Goal: Information Seeking & Learning: Learn about a topic

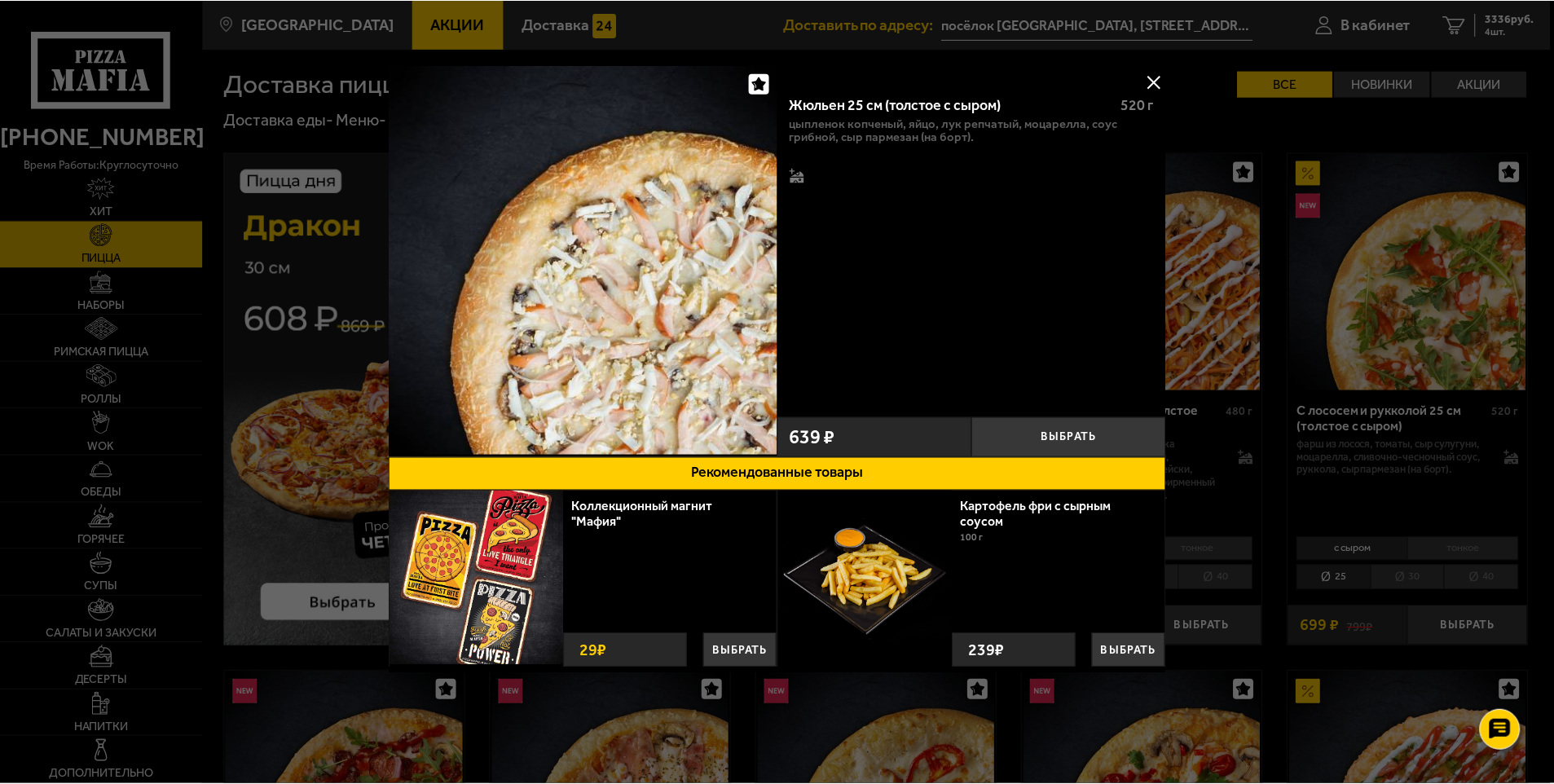
scroll to position [2362, 0]
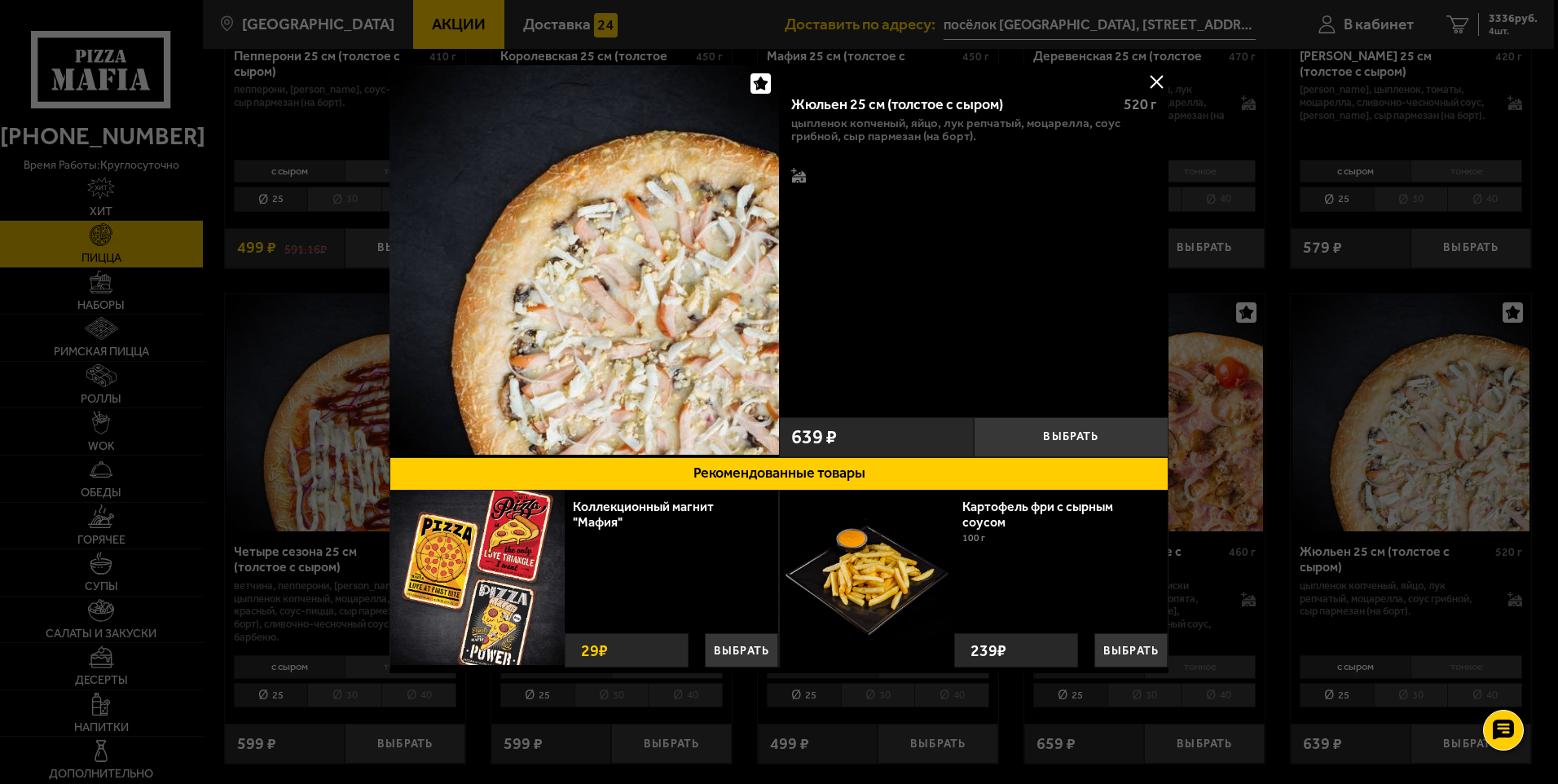
click at [1151, 80] on button at bounding box center [1157, 82] width 25 height 25
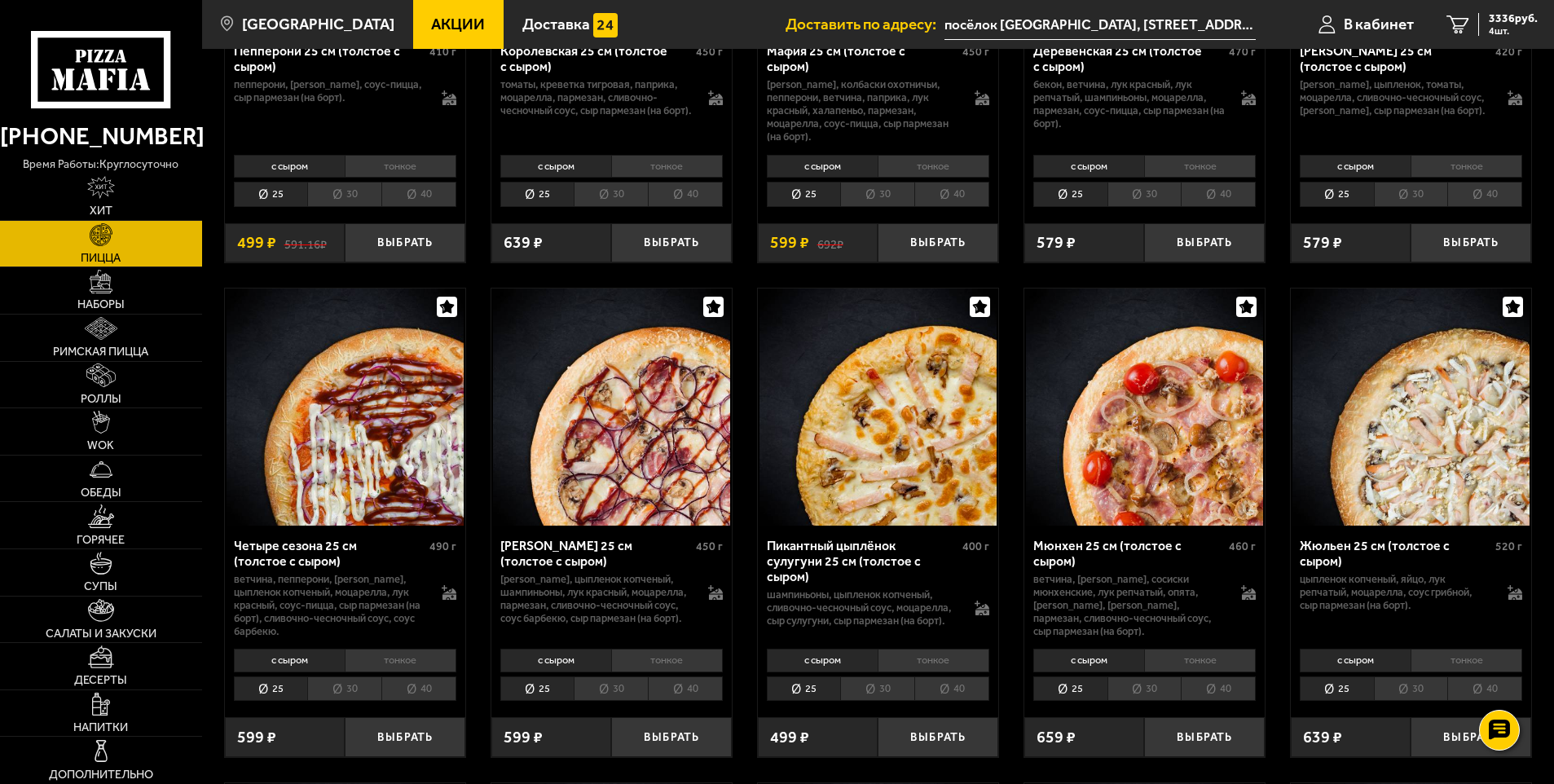
click at [432, 27] on span "Акции" at bounding box center [458, 24] width 54 height 15
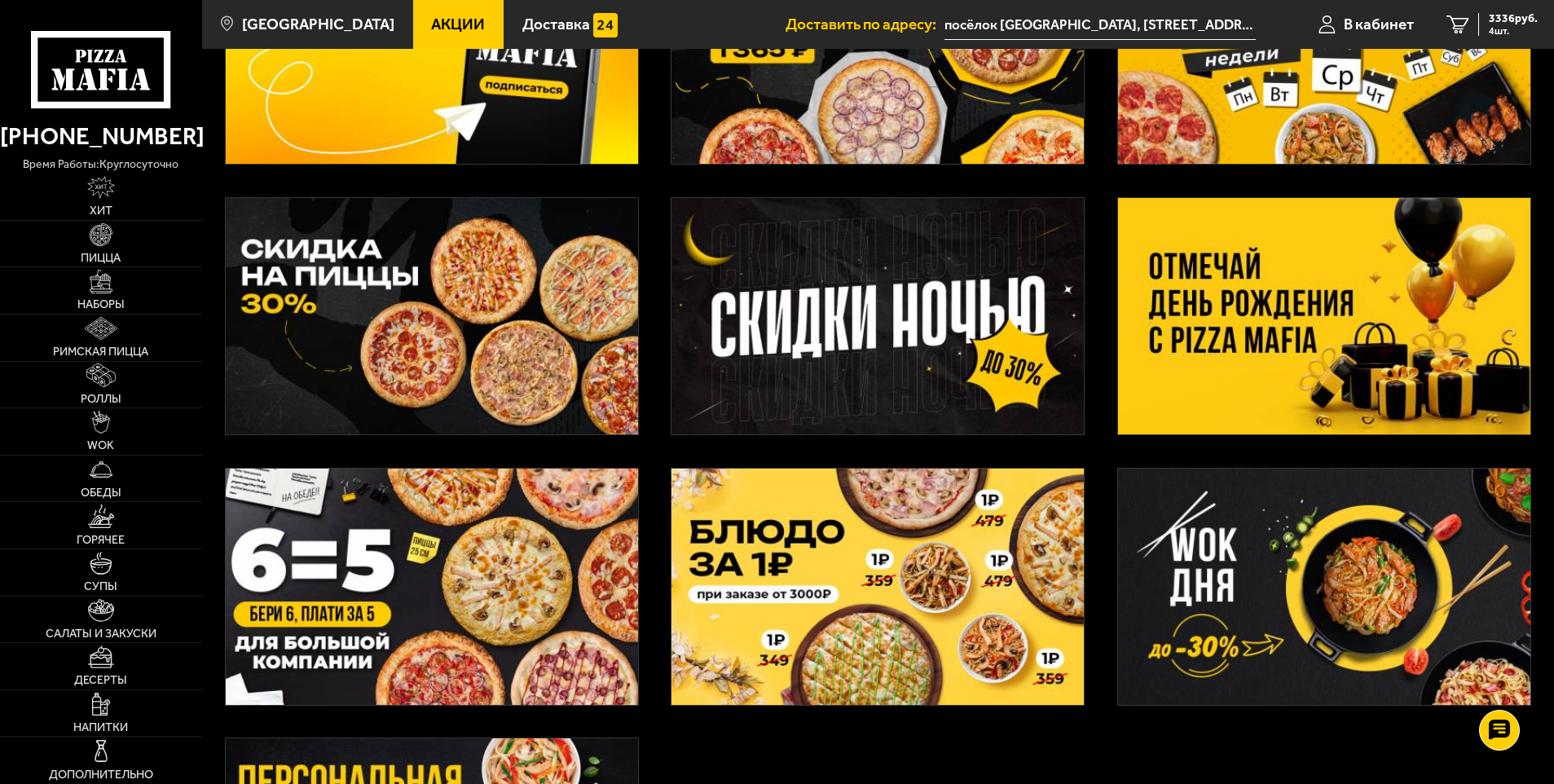
scroll to position [244, 0]
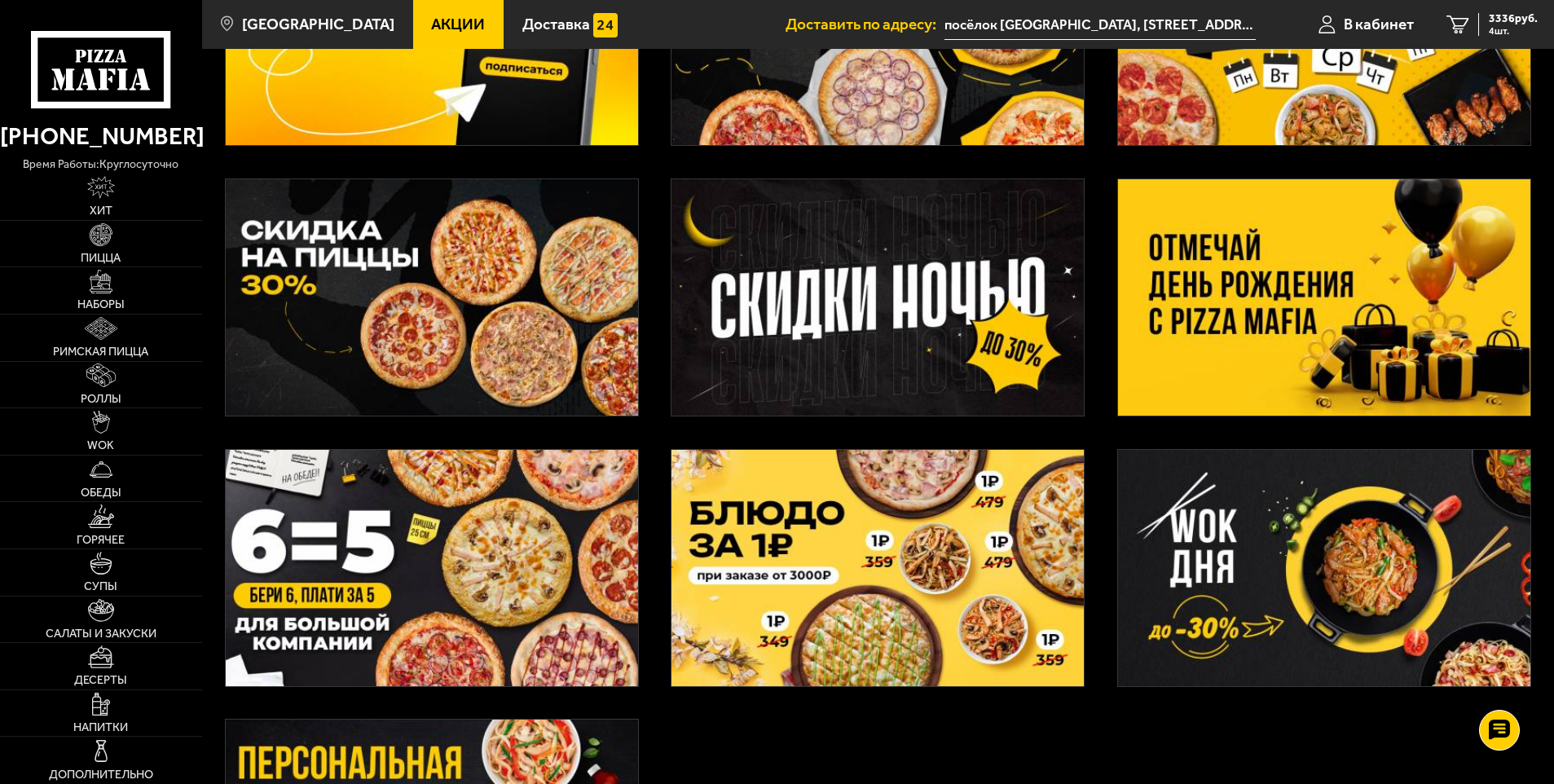
click at [1247, 278] on img at bounding box center [1324, 297] width 412 height 237
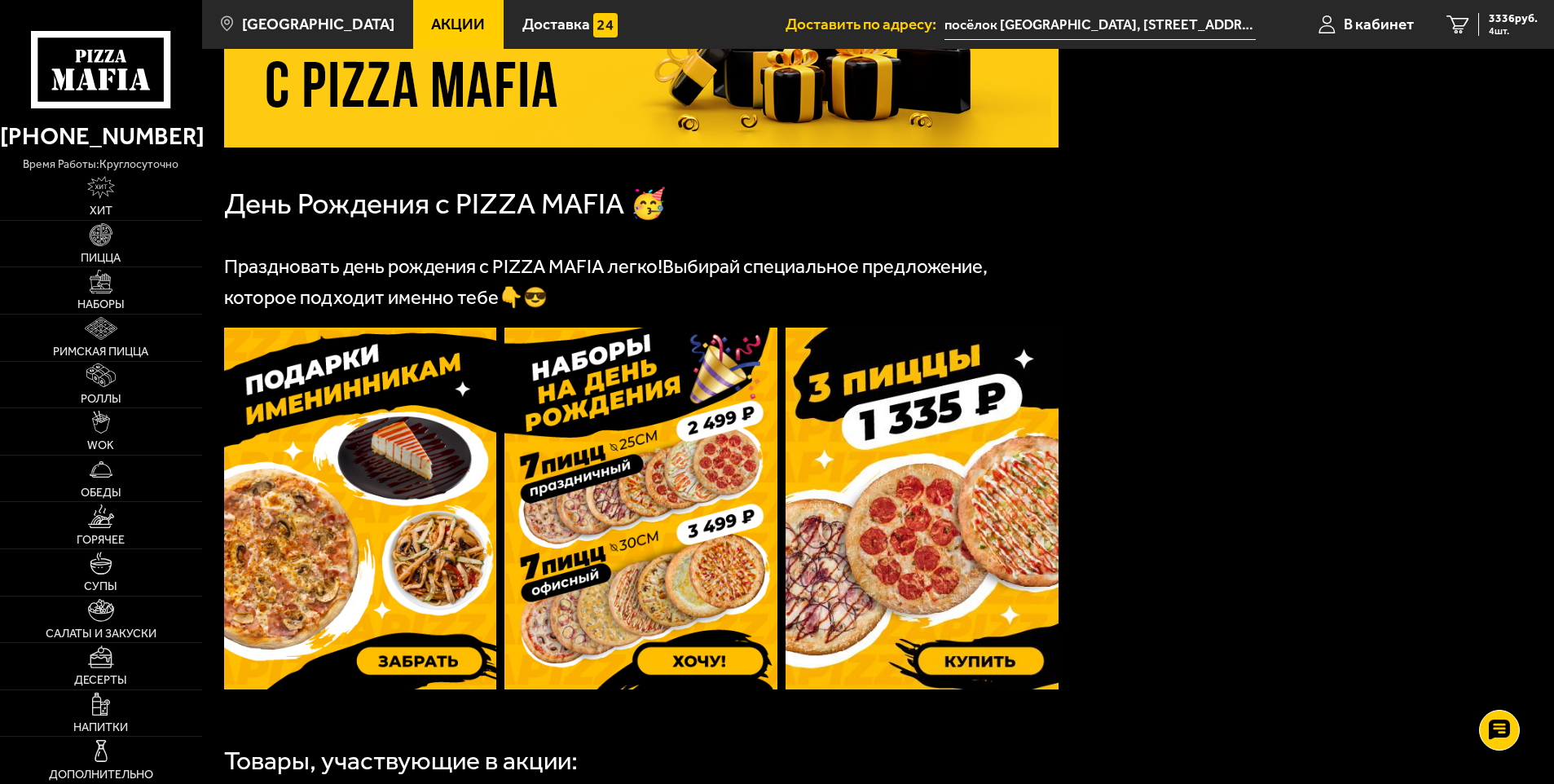
scroll to position [244, 0]
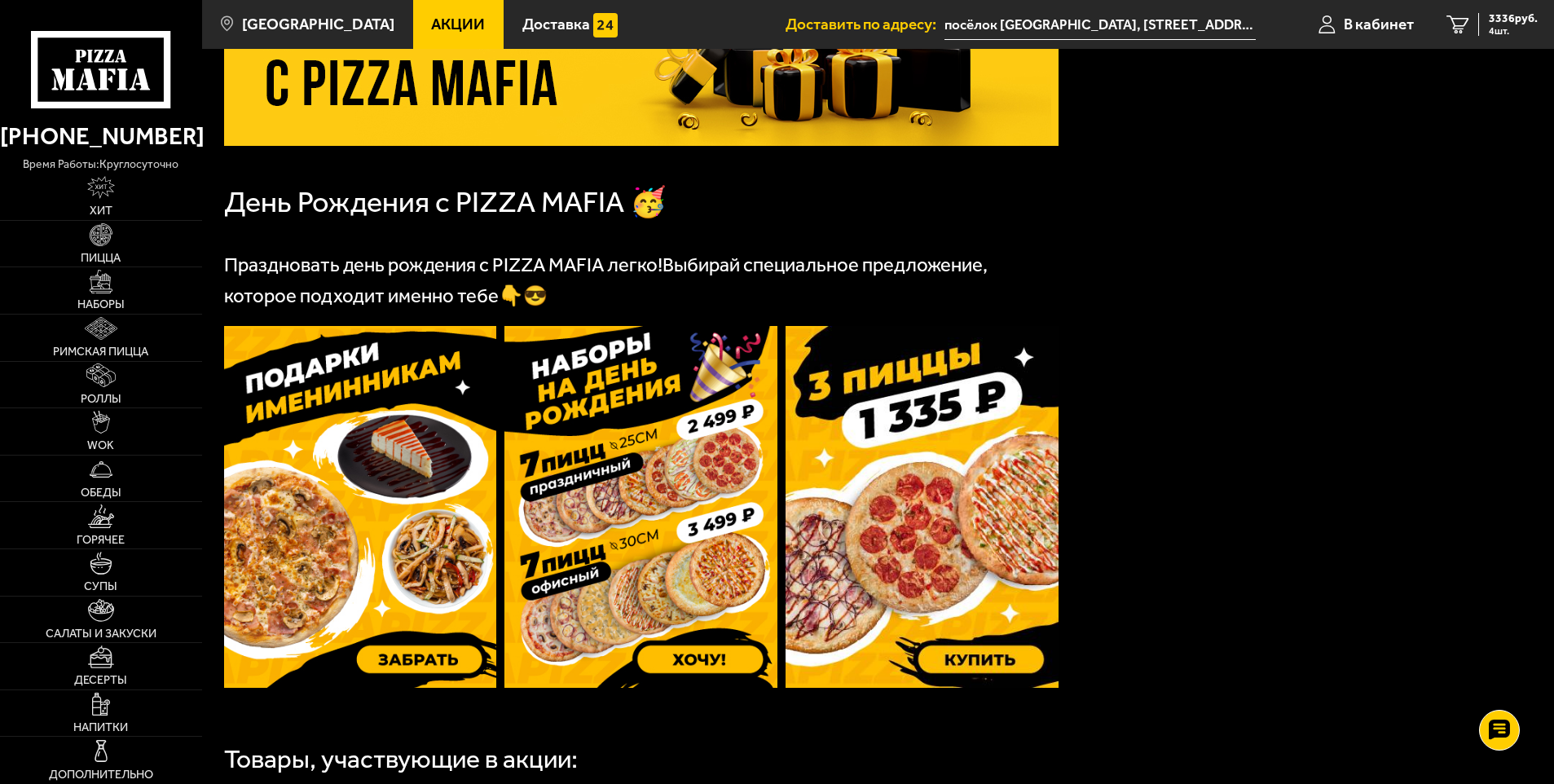
click at [369, 491] on img at bounding box center [360, 507] width 273 height 362
